Goal: Information Seeking & Learning: Learn about a topic

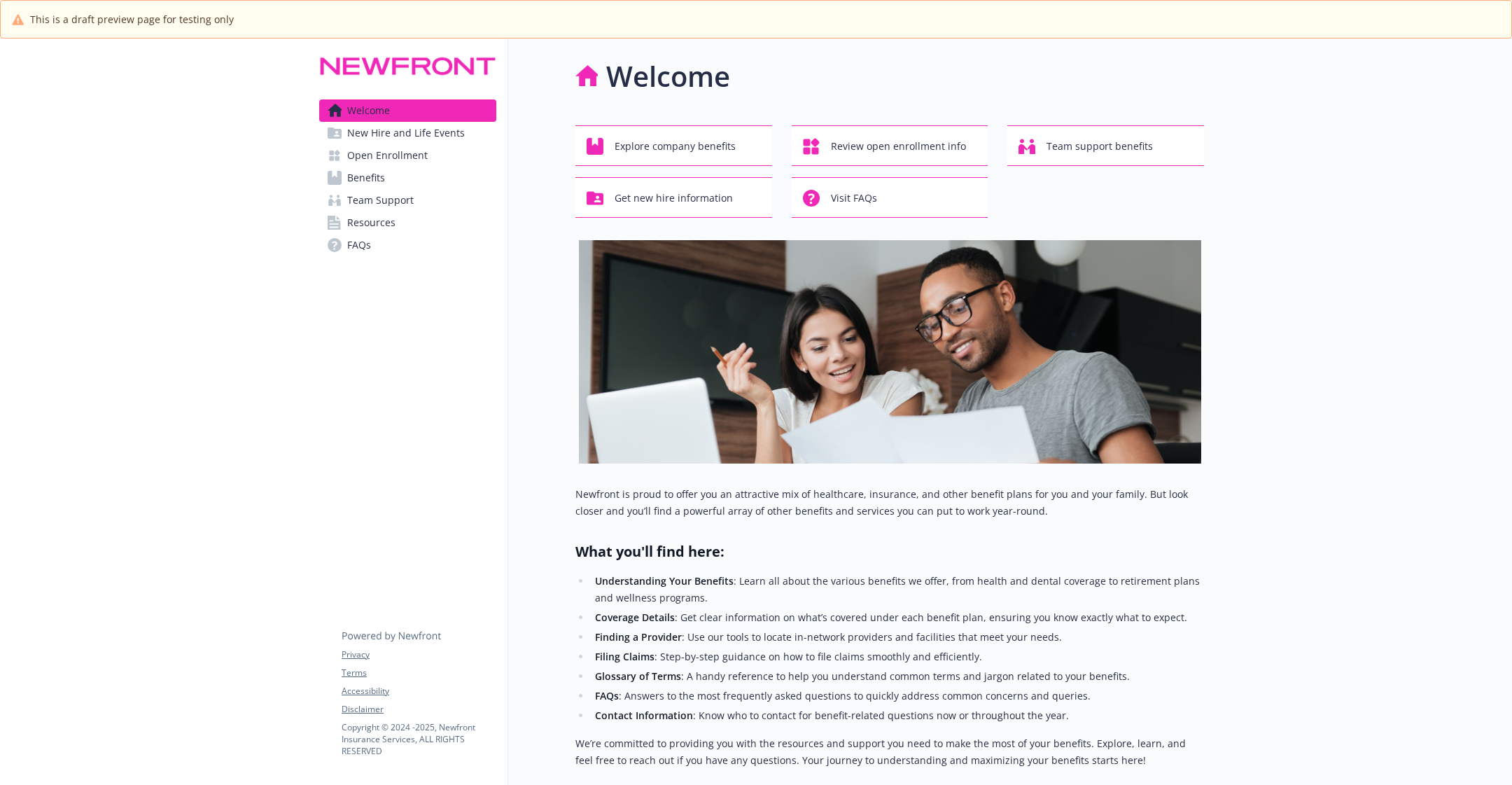
click at [425, 156] on link "Open Enrollment" at bounding box center [407, 155] width 177 height 22
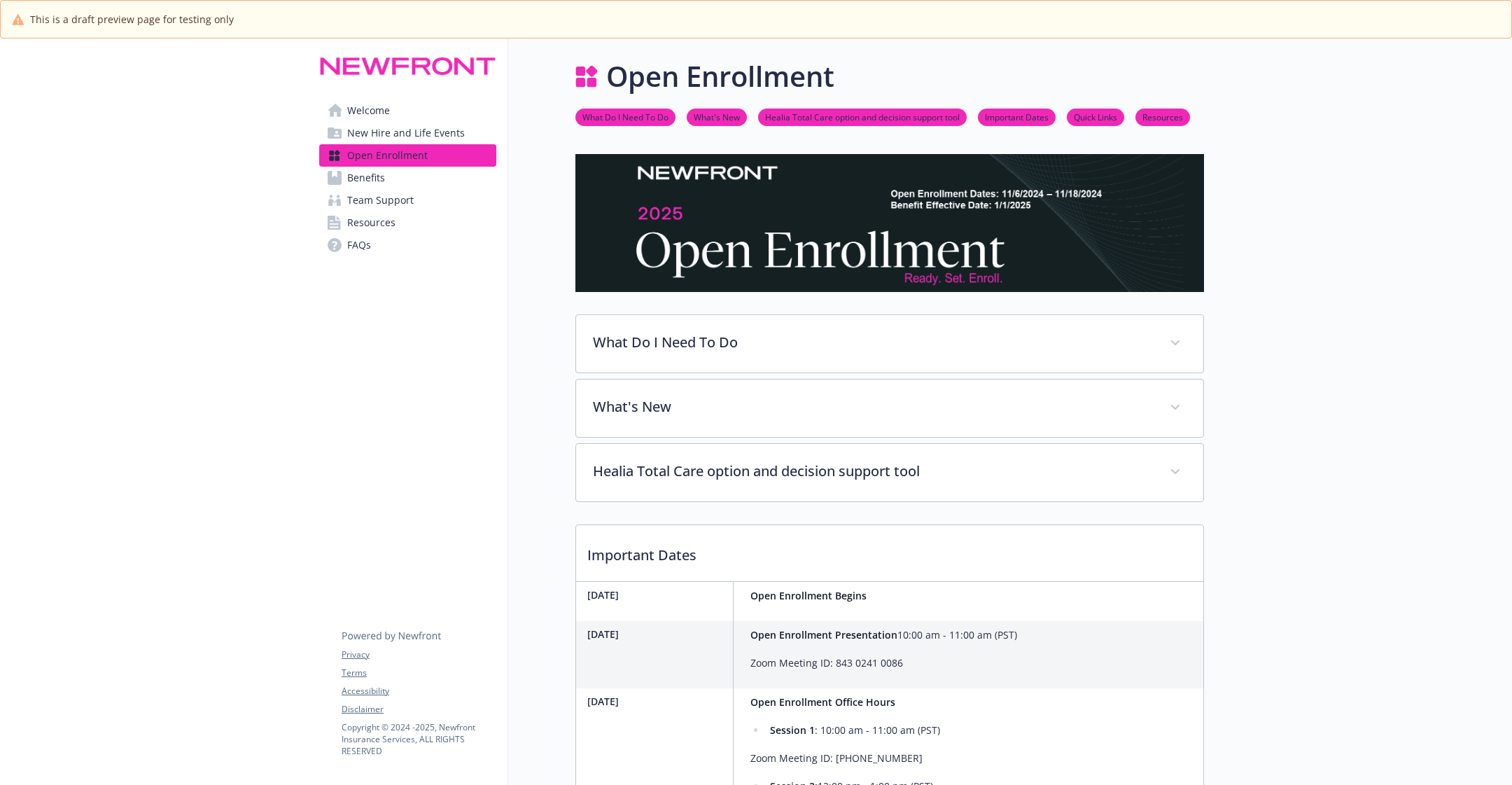
click at [423, 177] on link "Benefits" at bounding box center [407, 177] width 177 height 22
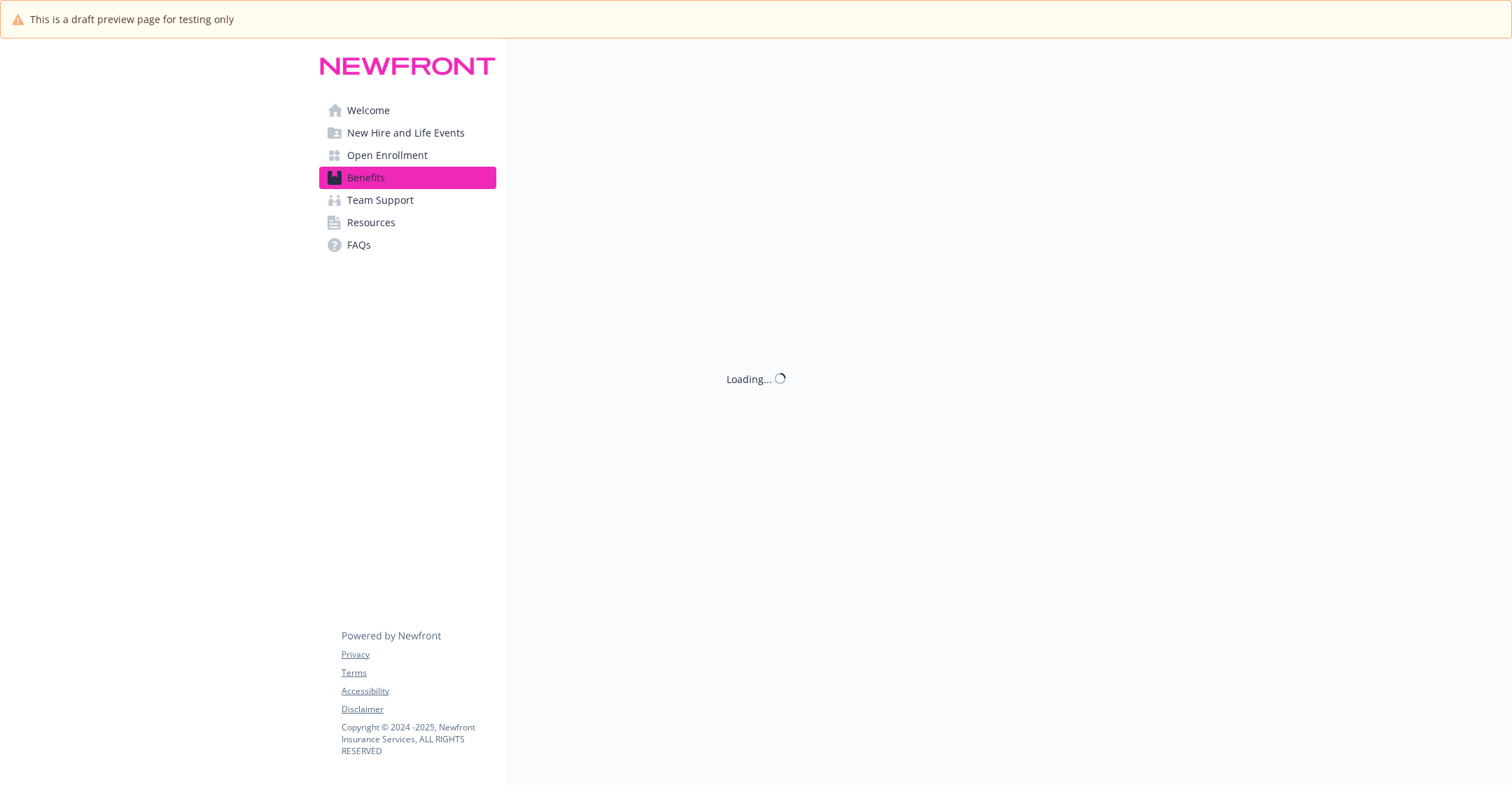
click at [423, 177] on link "Benefits" at bounding box center [407, 177] width 177 height 22
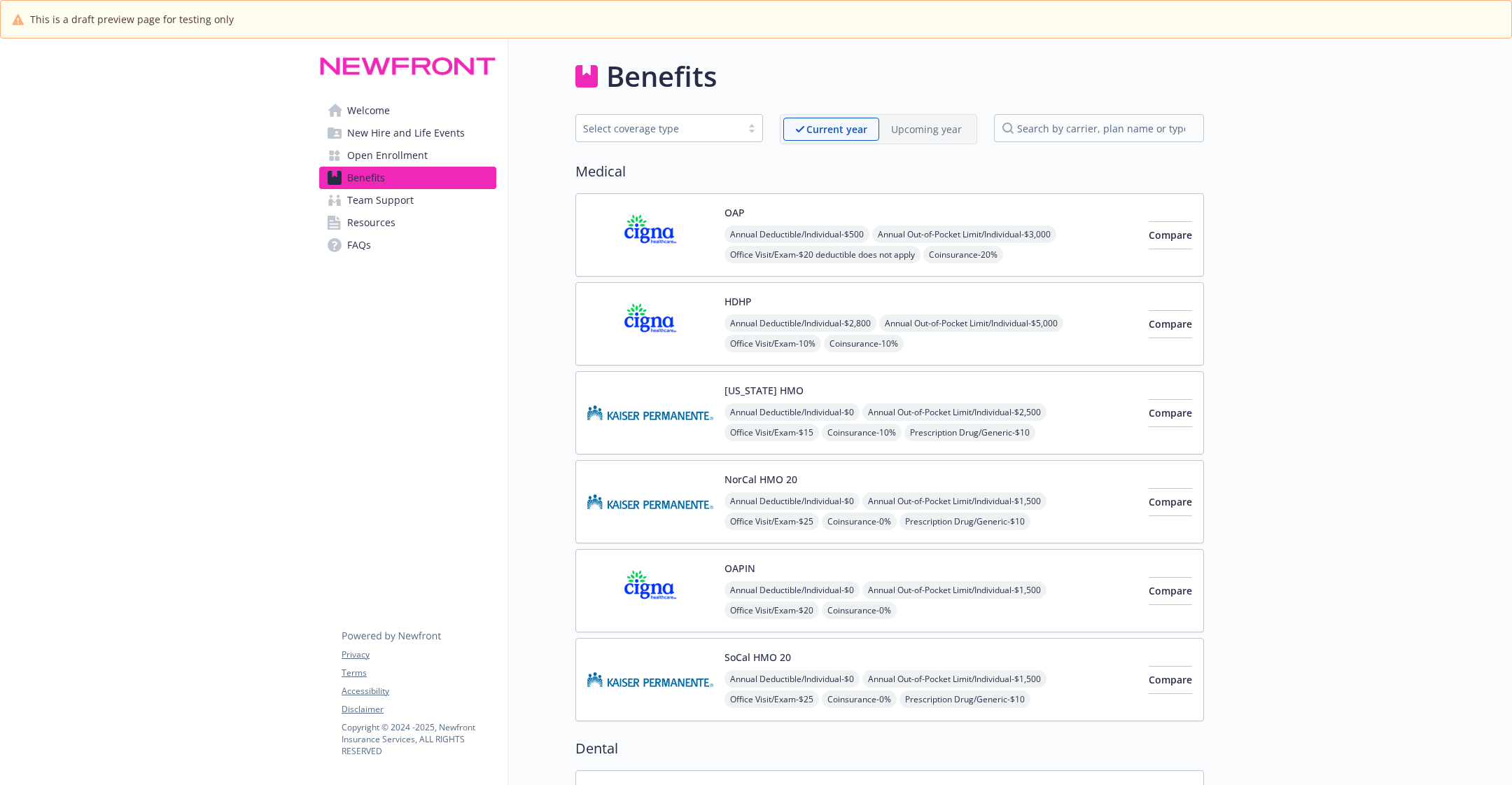
scroll to position [264, 0]
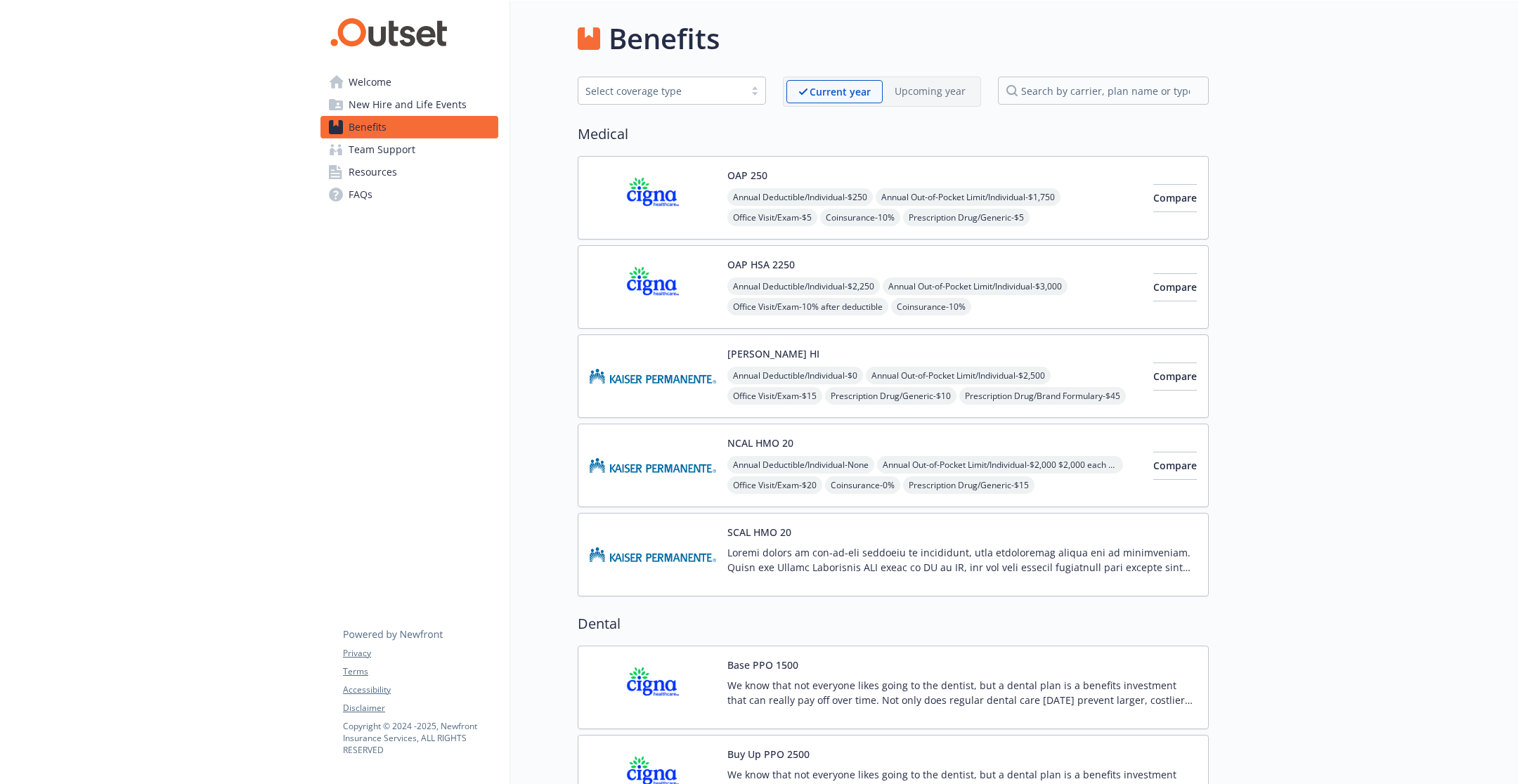
scroll to position [1203, 0]
